Goal: Register for event/course

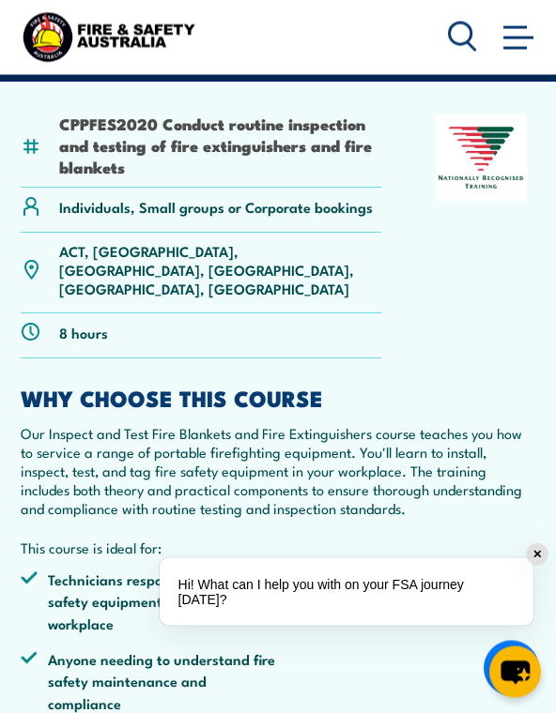
scroll to position [453, 0]
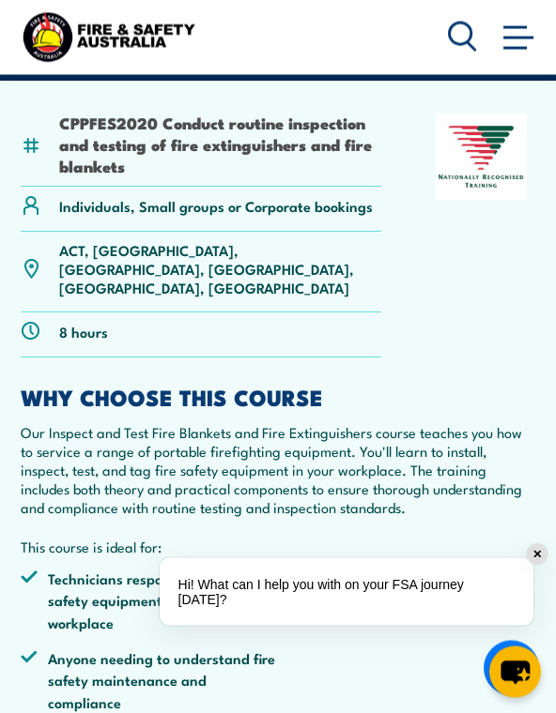
click at [212, 241] on p "ACT, [GEOGRAPHIC_DATA], [GEOGRAPHIC_DATA], [GEOGRAPHIC_DATA], [GEOGRAPHIC_DATA]…" at bounding box center [220, 269] width 322 height 56
click at [226, 253] on p "ACT, [GEOGRAPHIC_DATA], [GEOGRAPHIC_DATA], [GEOGRAPHIC_DATA], [GEOGRAPHIC_DATA]…" at bounding box center [220, 269] width 322 height 56
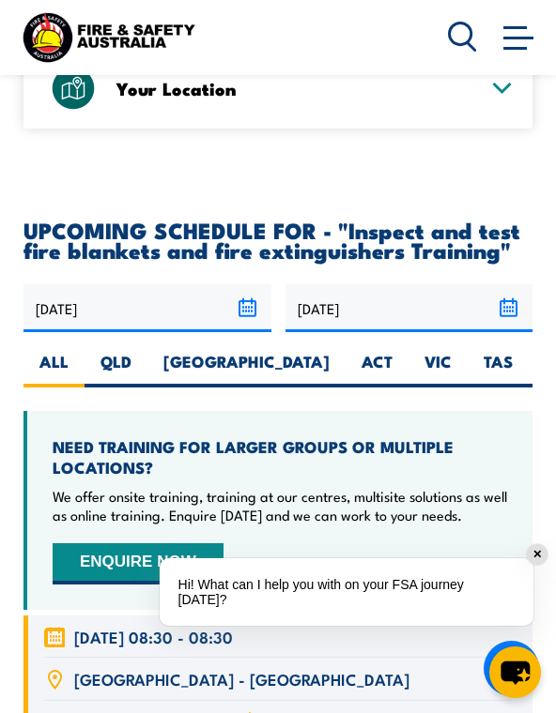
scroll to position [3480, 0]
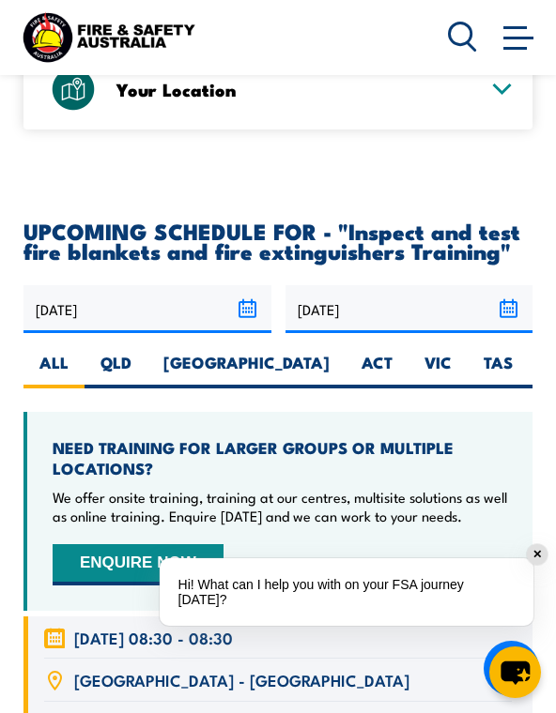
radio input "true"
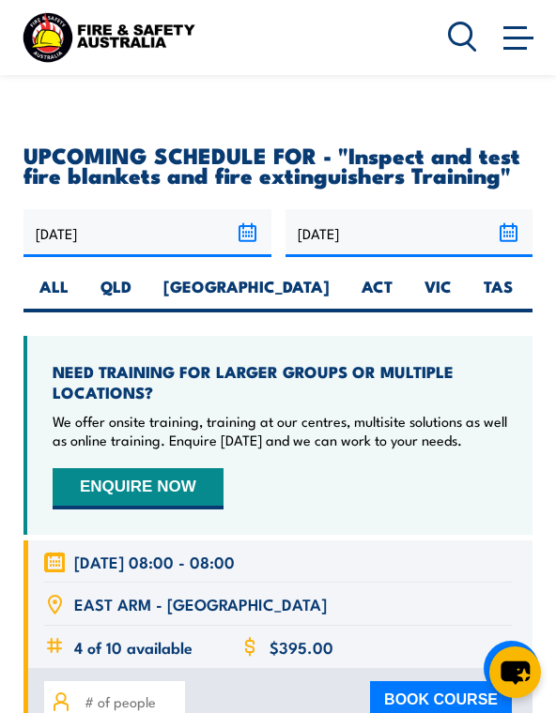
scroll to position [3556, 0]
click at [119, 277] on label "QLD" at bounding box center [115, 295] width 63 height 37
click at [131, 277] on input "QLD" at bounding box center [137, 283] width 12 height 12
radio input "true"
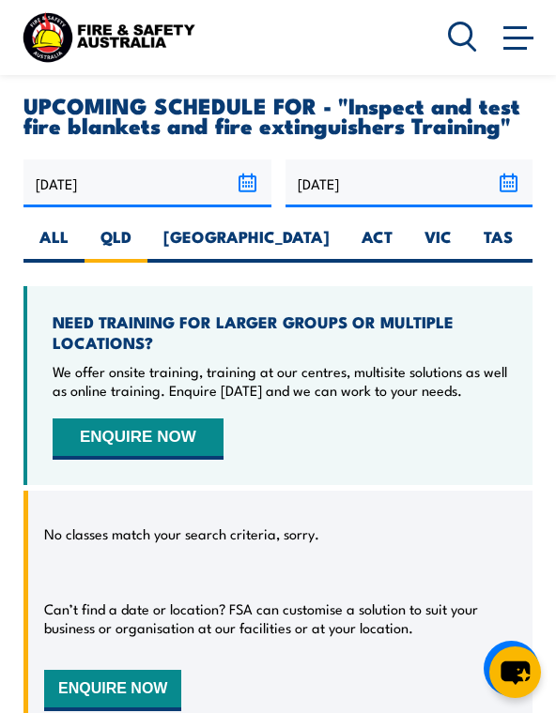
scroll to position [3605, 0]
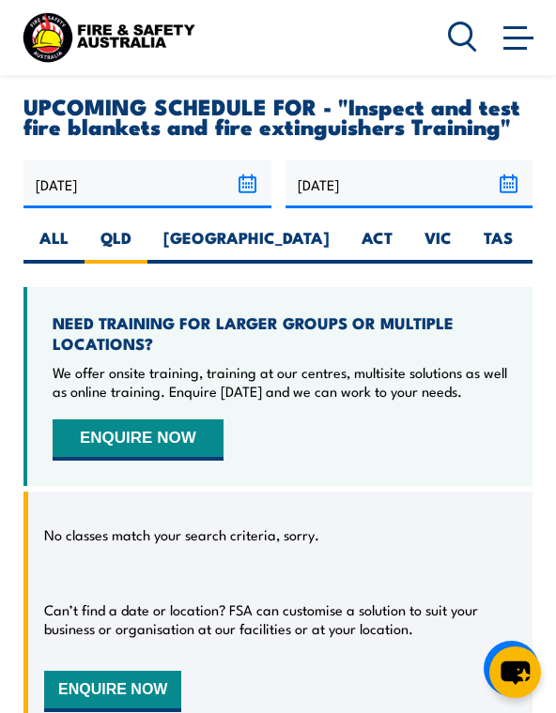
radio input "true"
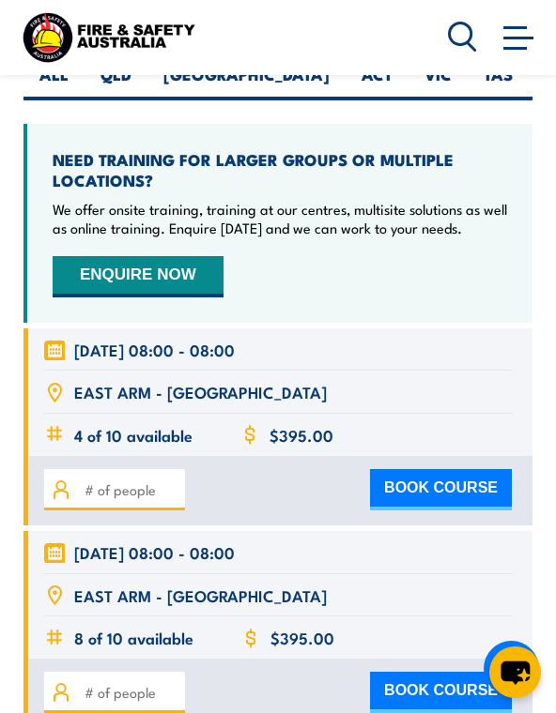
scroll to position [3768, 0]
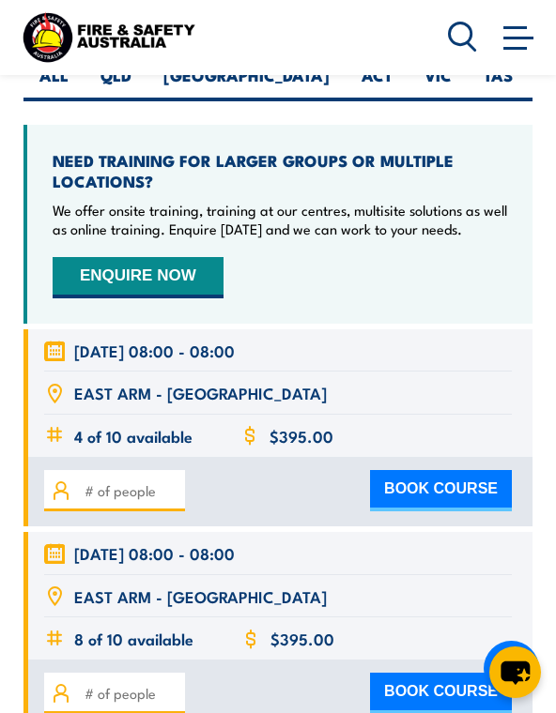
click at [121, 480] on input "number" at bounding box center [131, 490] width 94 height 21
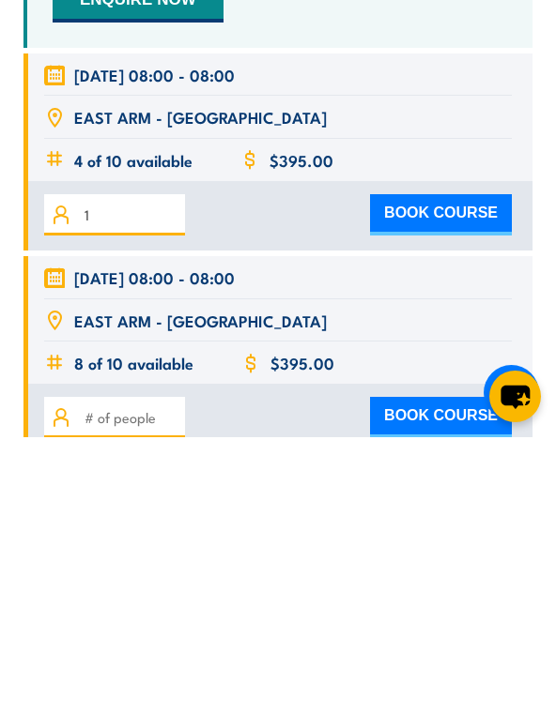
type input "1"
click at [443, 470] on button "BOOK COURSE" at bounding box center [441, 490] width 142 height 41
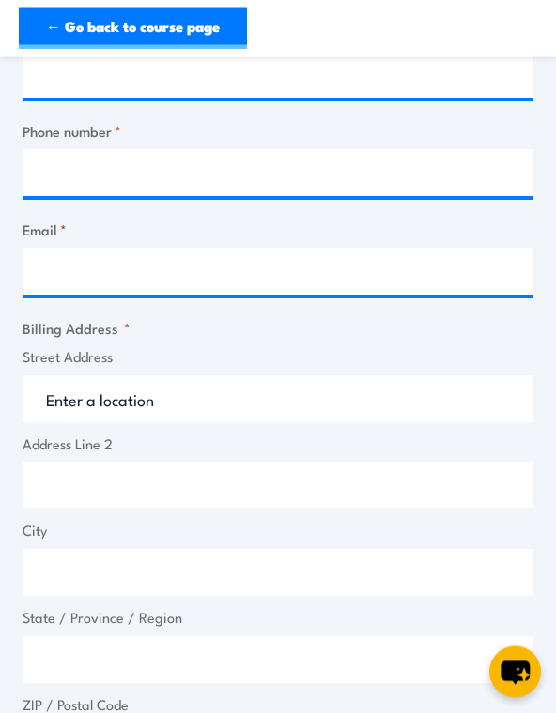
scroll to position [927, 0]
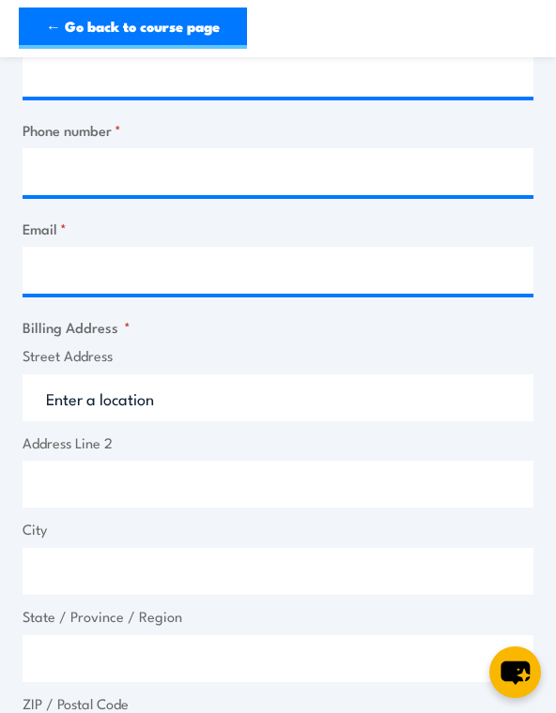
click at [376, 374] on input "Street Address" at bounding box center [278, 397] width 510 height 47
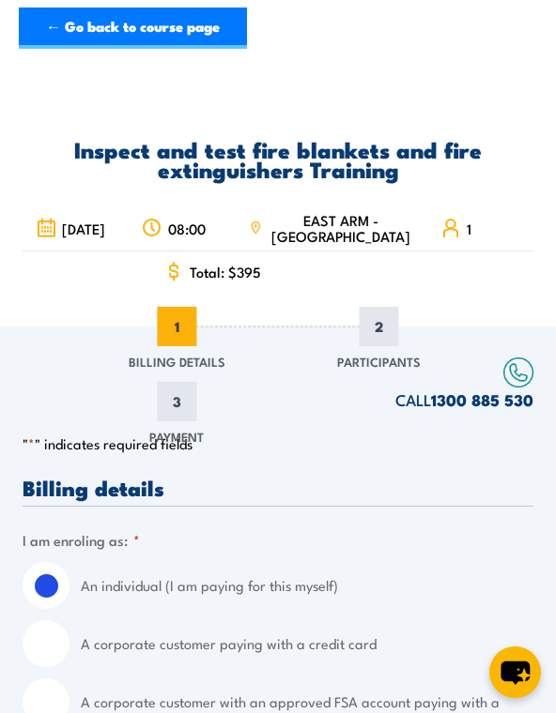
scroll to position [0, 0]
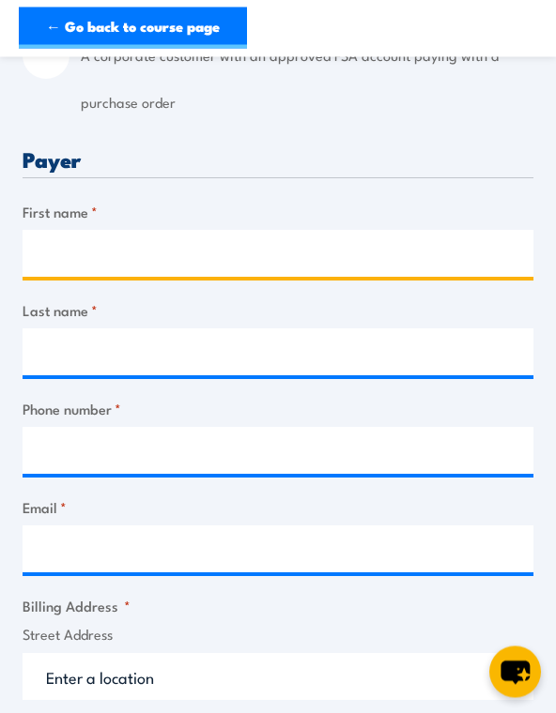
click at [137, 234] on input "First name *" at bounding box center [278, 254] width 510 height 47
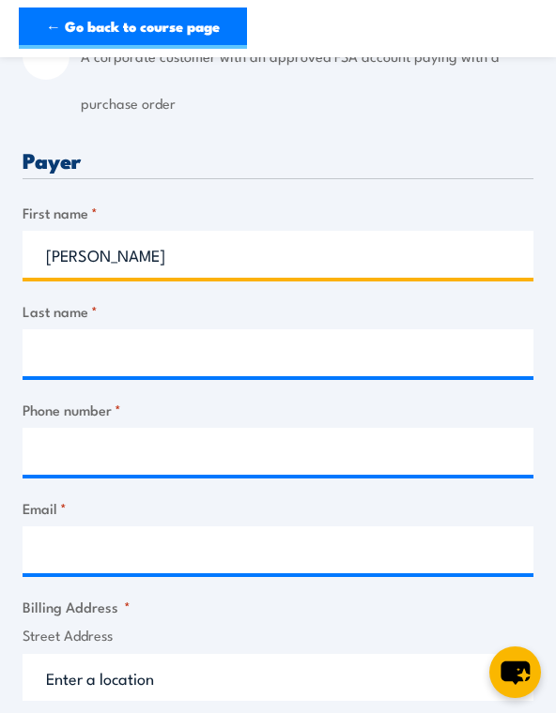
type input "[PERSON_NAME]"
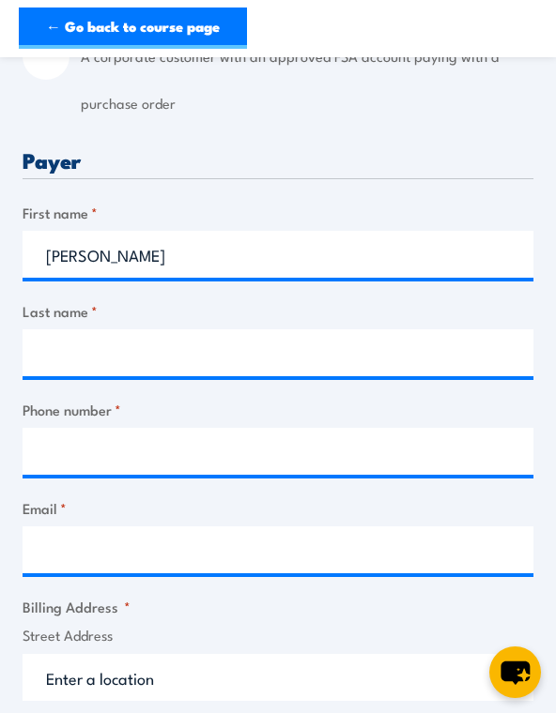
click at [131, 300] on label "Last name *" at bounding box center [278, 311] width 510 height 22
click at [131, 329] on input "Last name *" at bounding box center [278, 352] width 510 height 47
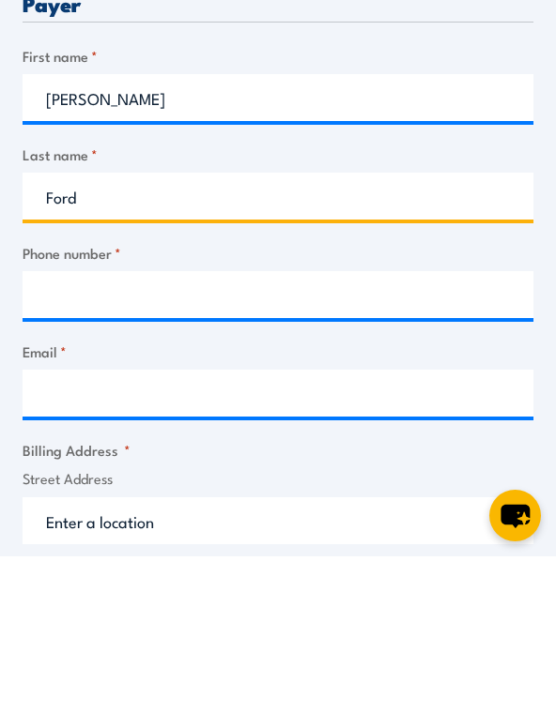
type input "Ford"
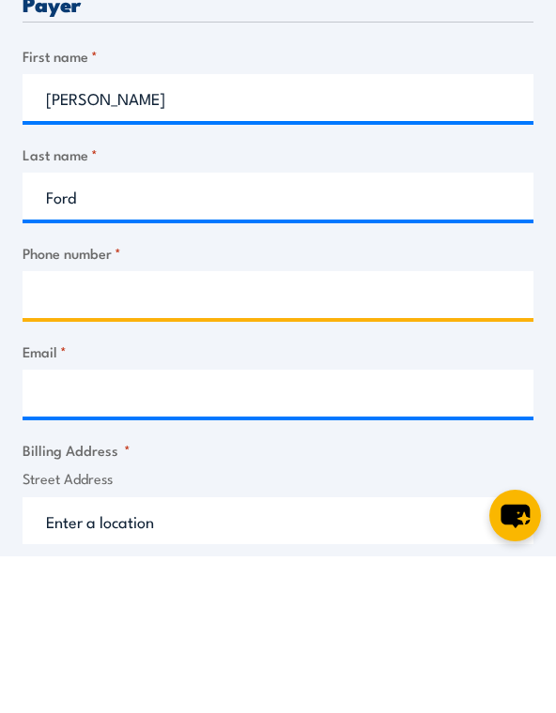
click at [160, 428] on input "Phone number *" at bounding box center [278, 451] width 510 height 47
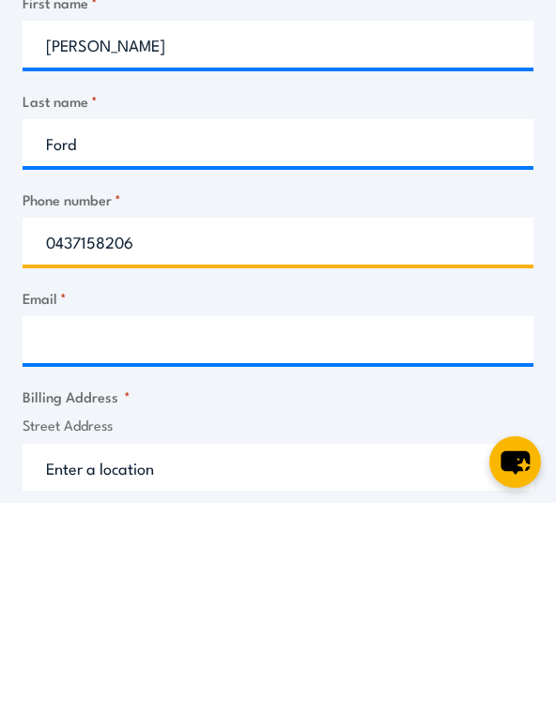
type input "0437158206"
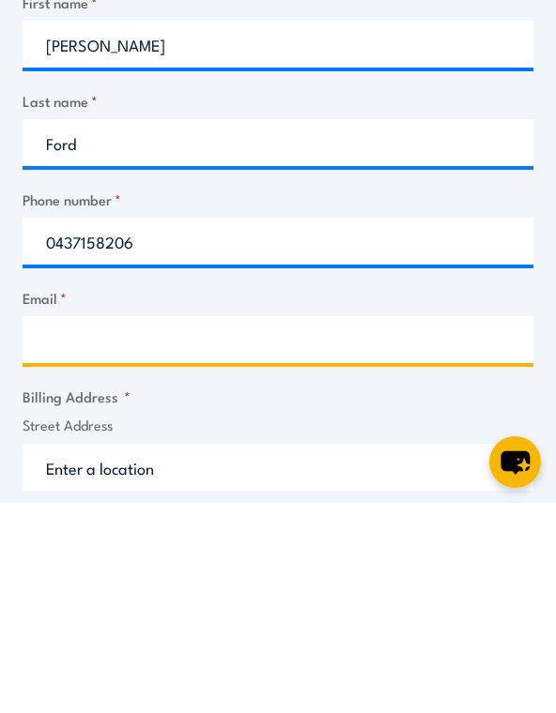
click at [181, 526] on input "Email *" at bounding box center [278, 549] width 510 height 47
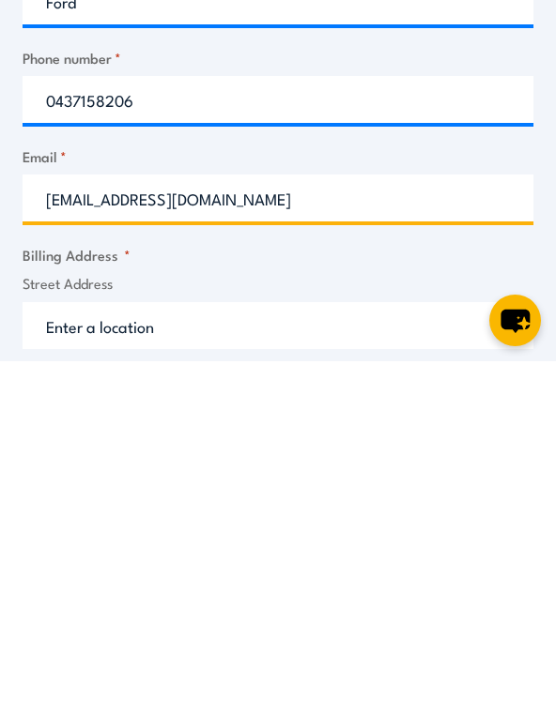
type input "[EMAIL_ADDRESS][DOMAIN_NAME]"
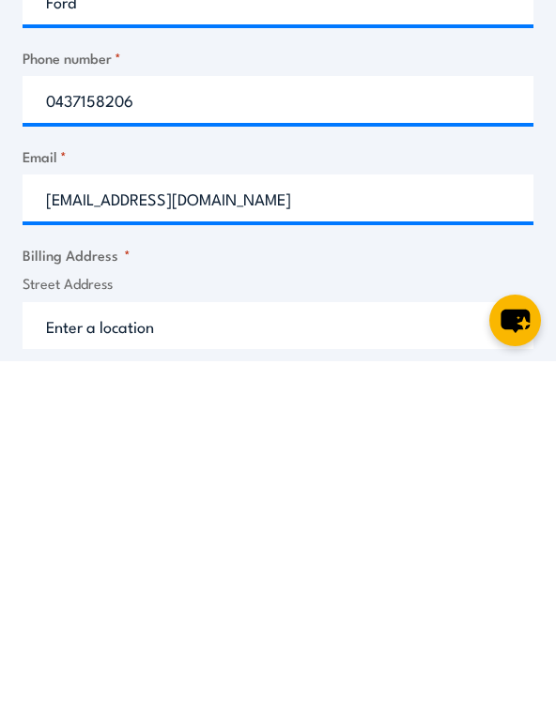
click at [193, 654] on input "Street Address" at bounding box center [278, 677] width 510 height 47
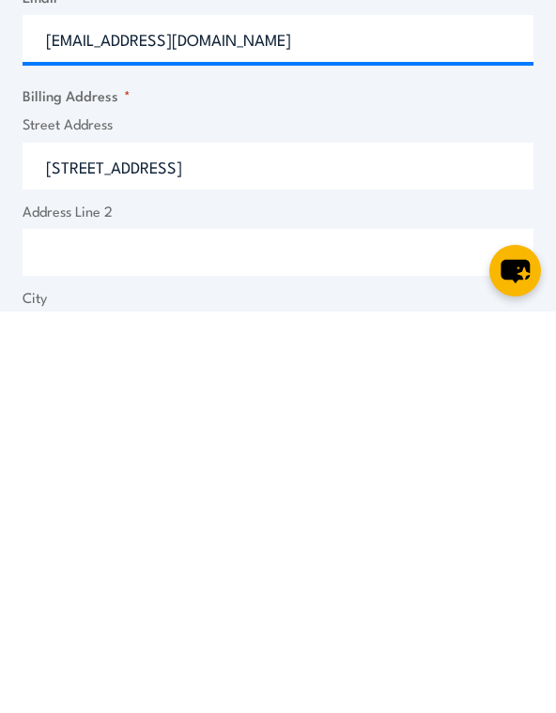
type input "[STREET_ADDRESS]"
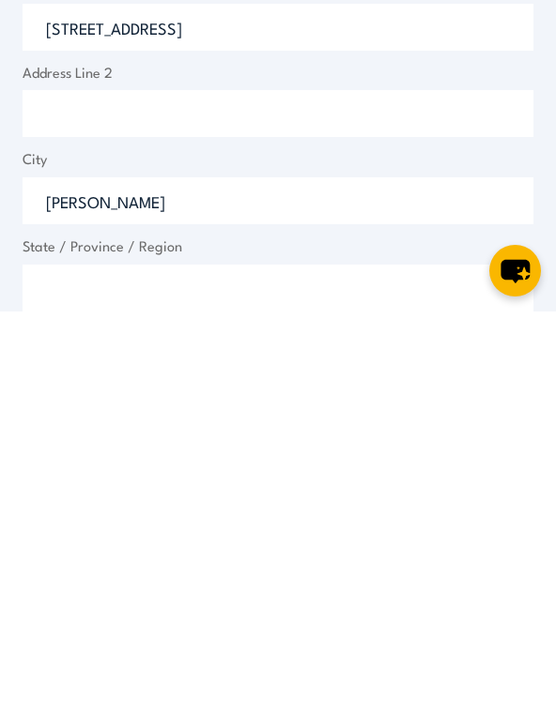
type input "[PERSON_NAME]"
click at [203, 666] on input "State / Province / Region" at bounding box center [278, 689] width 510 height 47
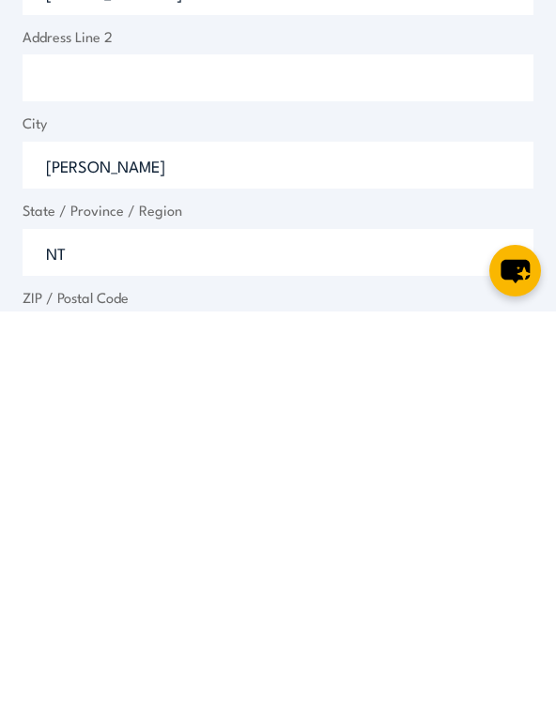
scroll to position [982, 0]
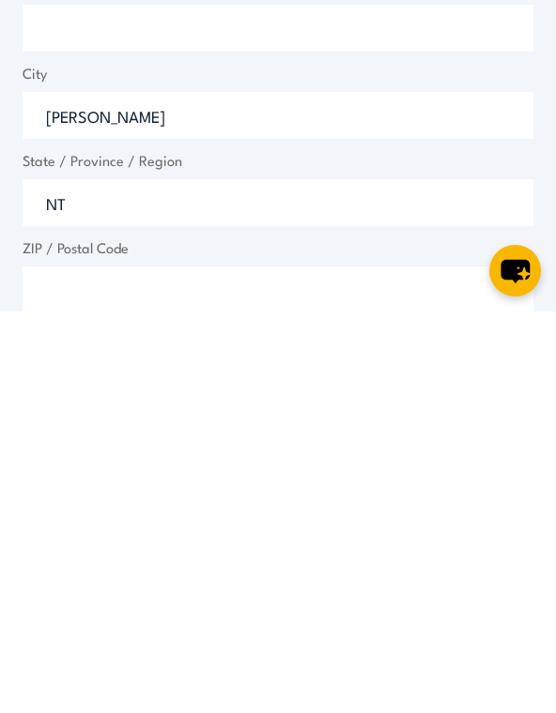
type input "NT"
click at [196, 668] on input "ZIP / Postal Code" at bounding box center [278, 691] width 510 height 47
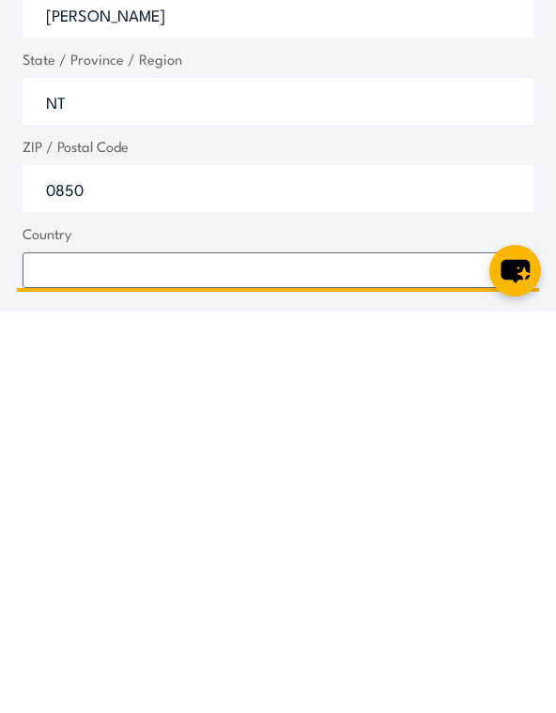
type input "0850"
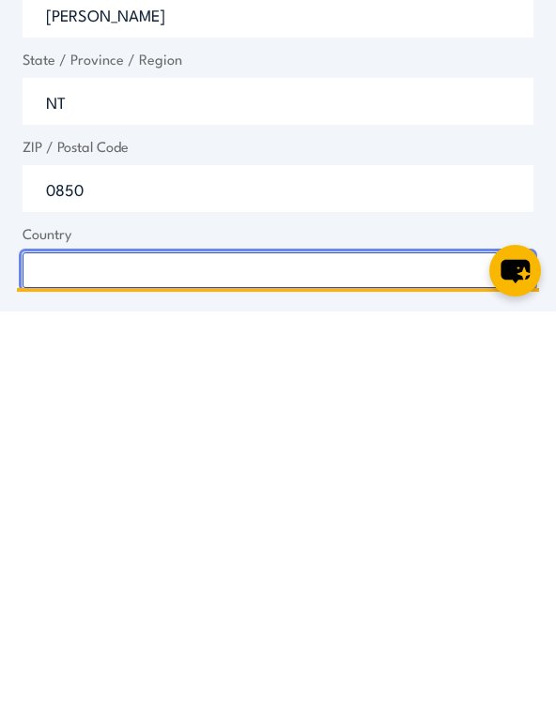
click at [151, 654] on select "[GEOGRAPHIC_DATA] [GEOGRAPHIC_DATA] [GEOGRAPHIC_DATA] [US_STATE] [GEOGRAPHIC_DA…" at bounding box center [278, 672] width 510 height 36
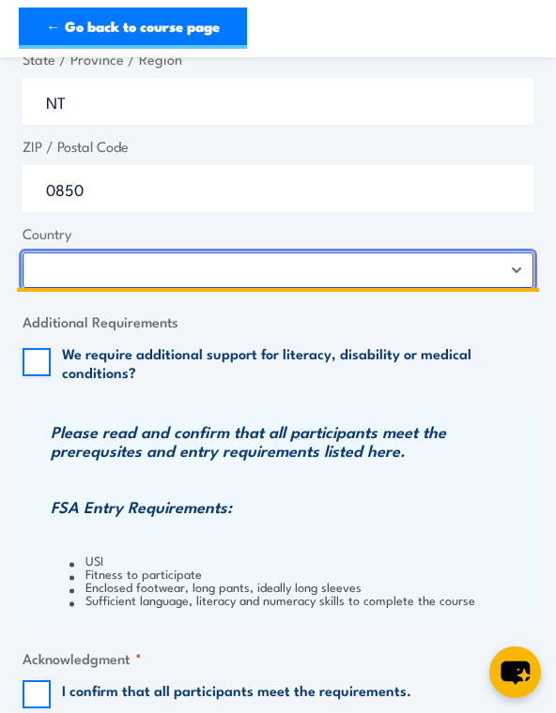
select select "[GEOGRAPHIC_DATA]"
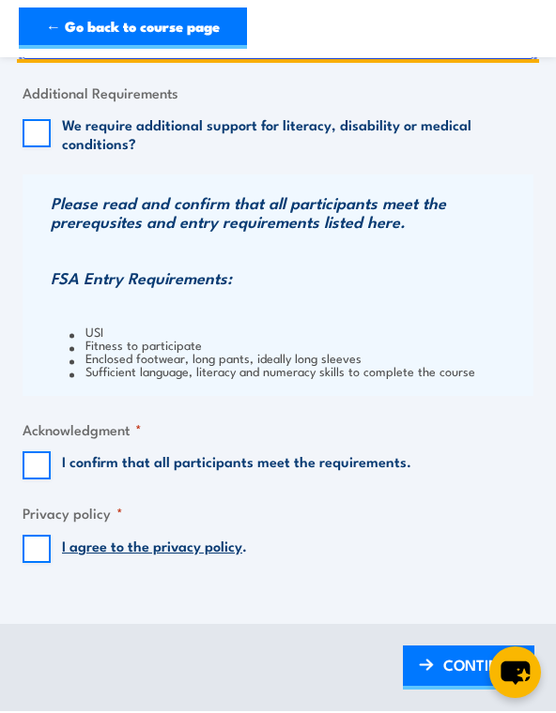
scroll to position [1729, 0]
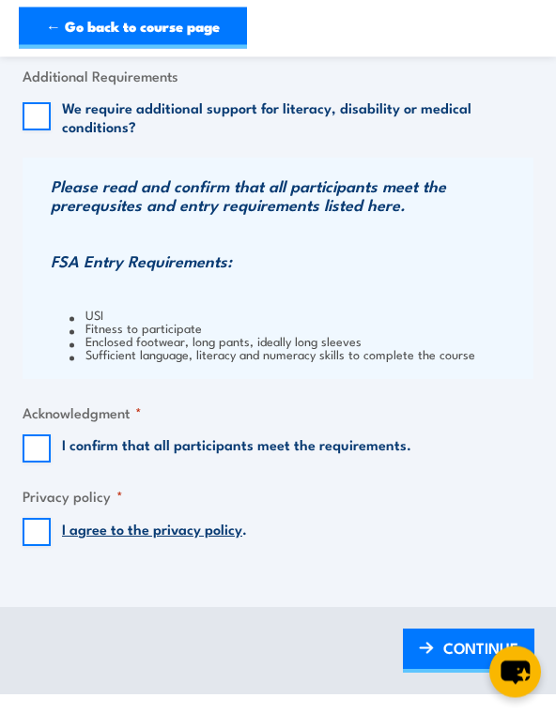
click at [43, 435] on input "I confirm that all participants meet the requirements." at bounding box center [37, 449] width 28 height 28
checkbox input "true"
click at [34, 518] on input "I agree to the privacy policy ." at bounding box center [37, 532] width 28 height 28
checkbox input "true"
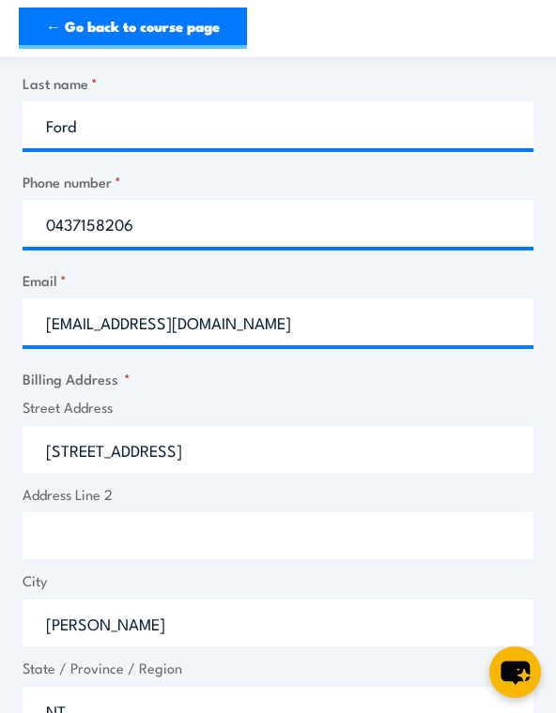
scroll to position [875, 0]
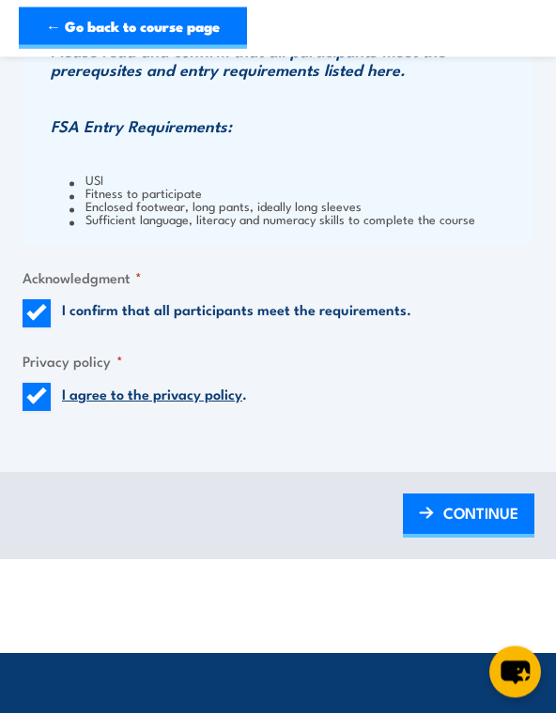
click at [465, 496] on span "CONTINUE" at bounding box center [480, 513] width 75 height 35
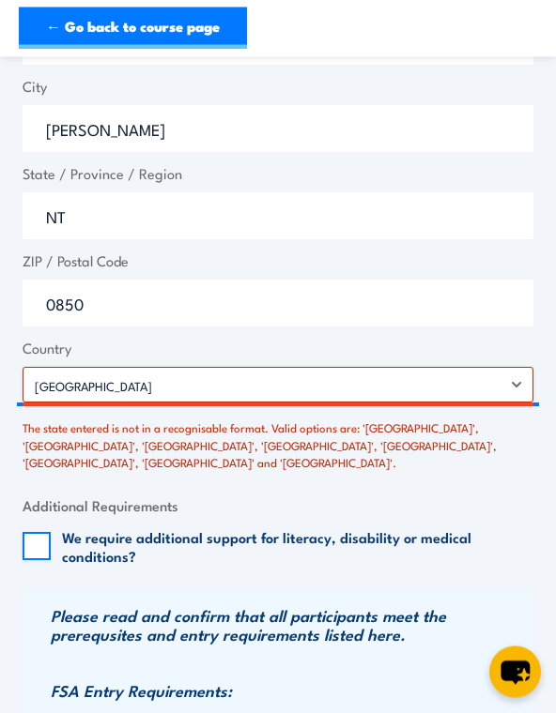
scroll to position [1473, 0]
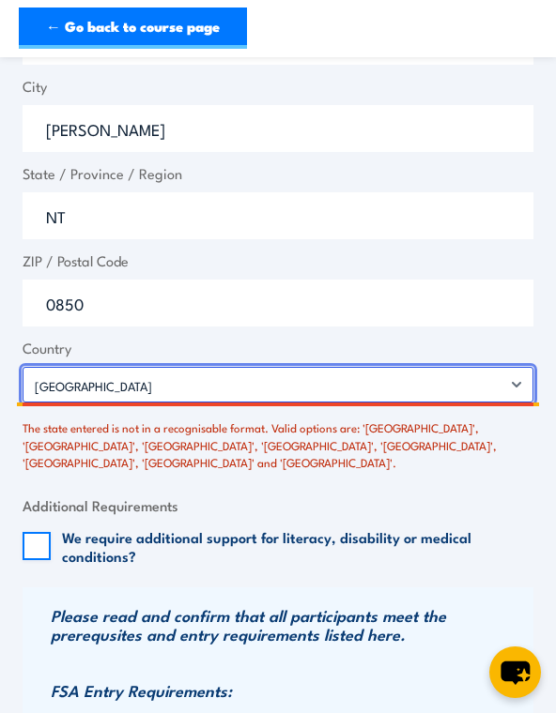
click at [495, 367] on select "[GEOGRAPHIC_DATA] [GEOGRAPHIC_DATA] [GEOGRAPHIC_DATA] [US_STATE] [GEOGRAPHIC_DA…" at bounding box center [278, 385] width 510 height 36
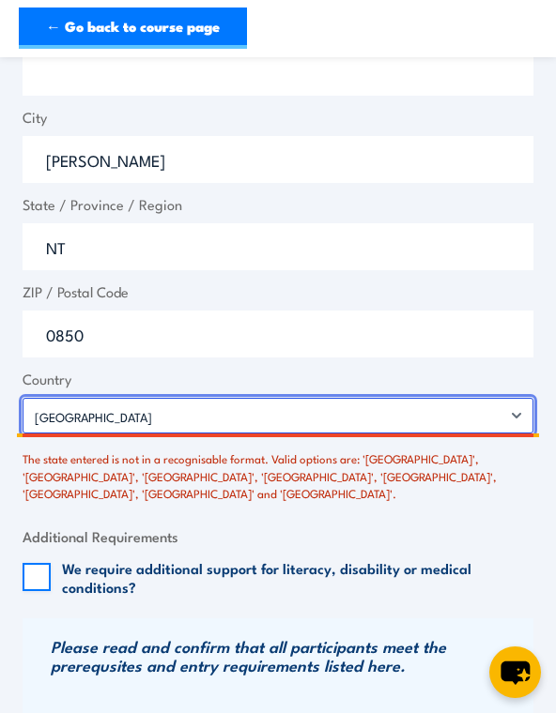
scroll to position [1441, 0]
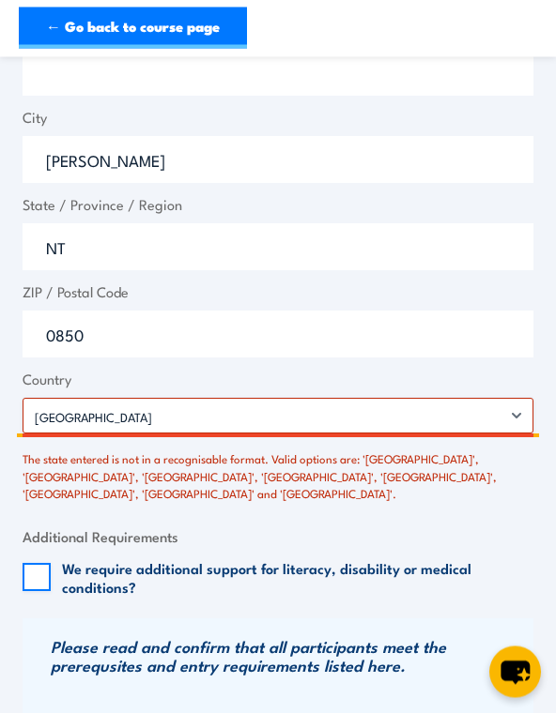
click at [104, 224] on input "NT" at bounding box center [278, 247] width 510 height 47
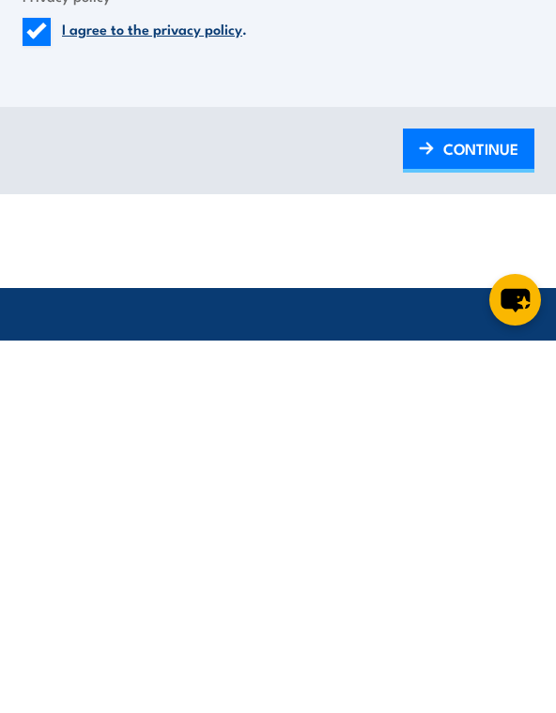
type input "[GEOGRAPHIC_DATA]"
click at [476, 504] on span "CONTINUE" at bounding box center [480, 521] width 75 height 35
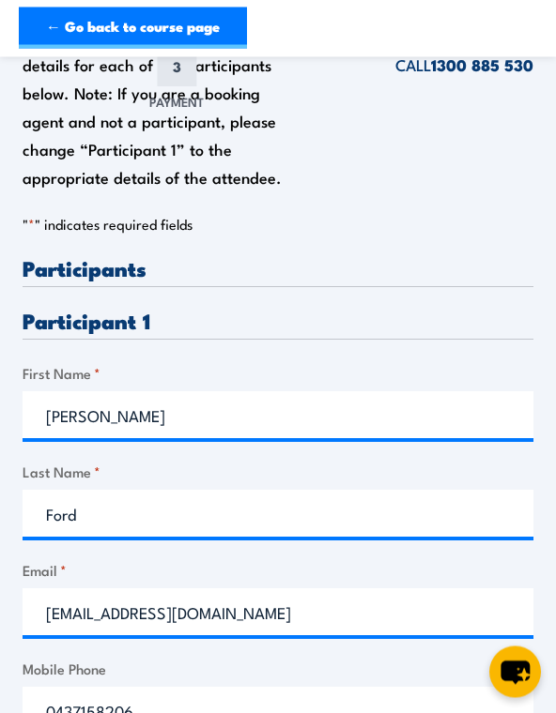
scroll to position [337, 0]
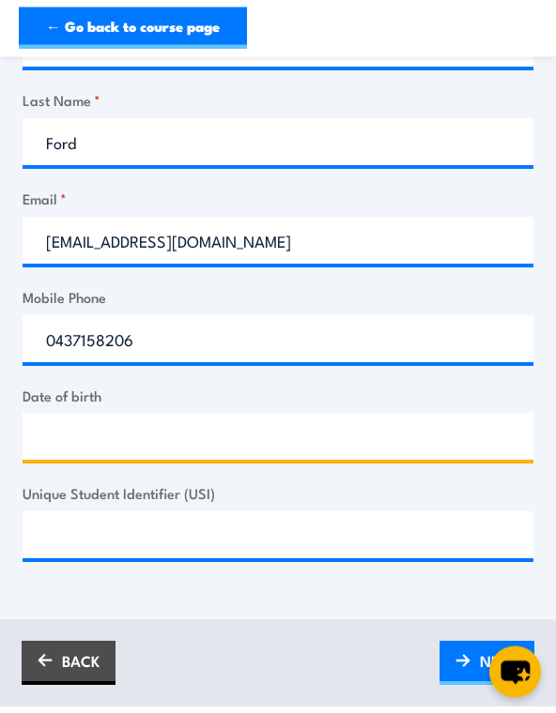
click at [284, 414] on input "Date of birth" at bounding box center [278, 437] width 510 height 47
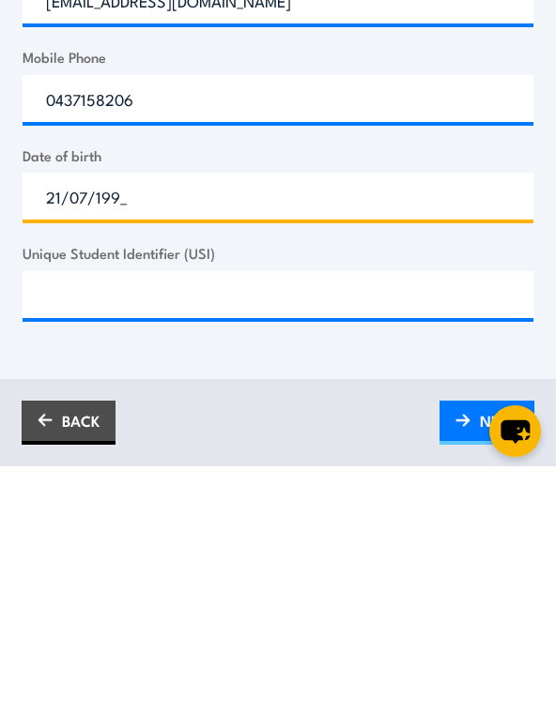
type input "[DATE]"
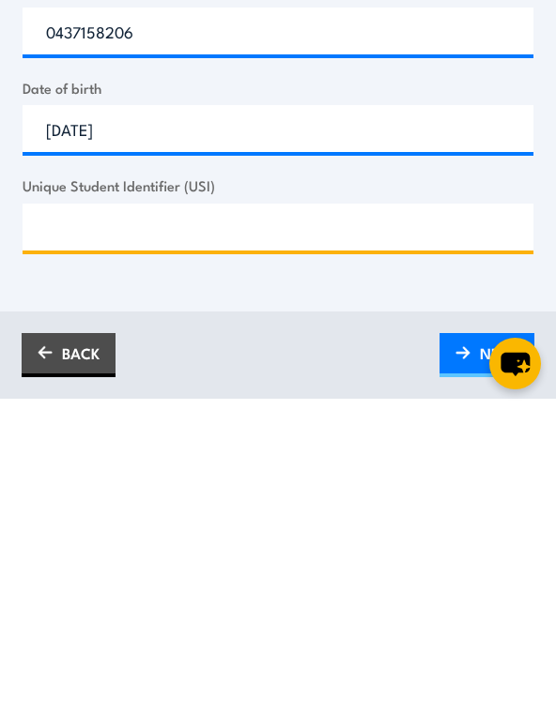
click at [322, 512] on input "Unique Student Identifier (USI)" at bounding box center [278, 535] width 510 height 47
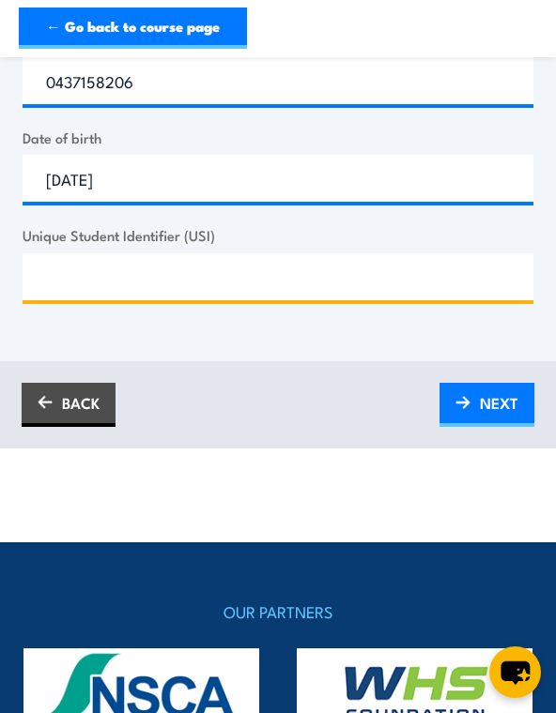
scroll to position [967, 0]
